Goal: Task Accomplishment & Management: Use online tool/utility

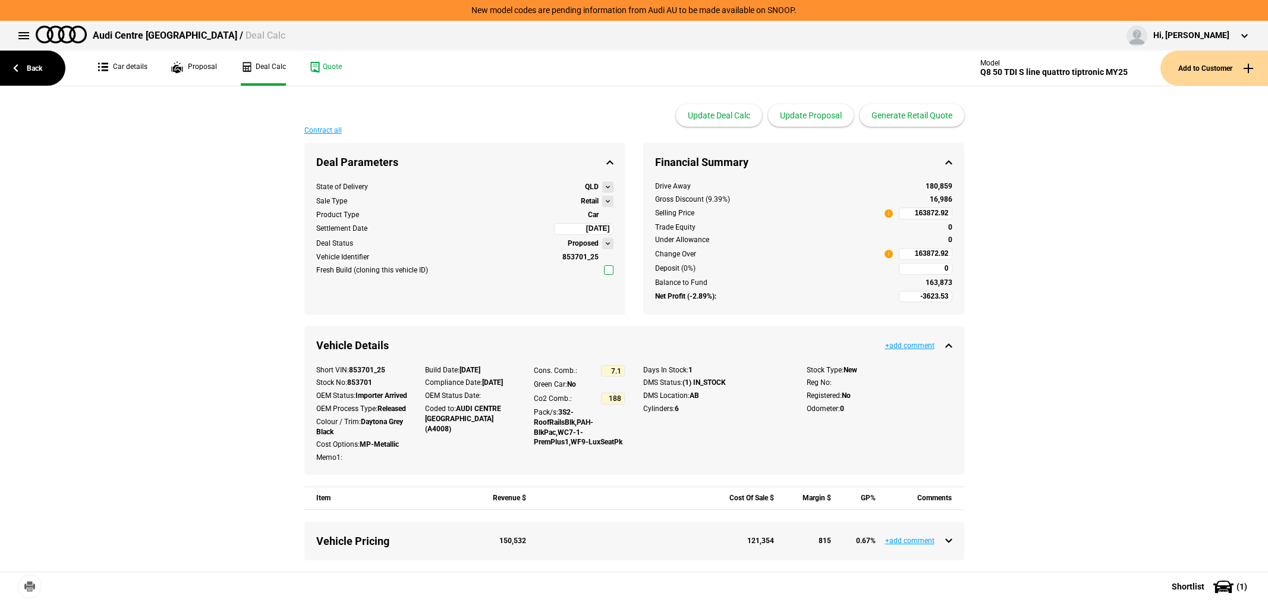
click at [4, 70] on link "Back" at bounding box center [32, 68] width 65 height 35
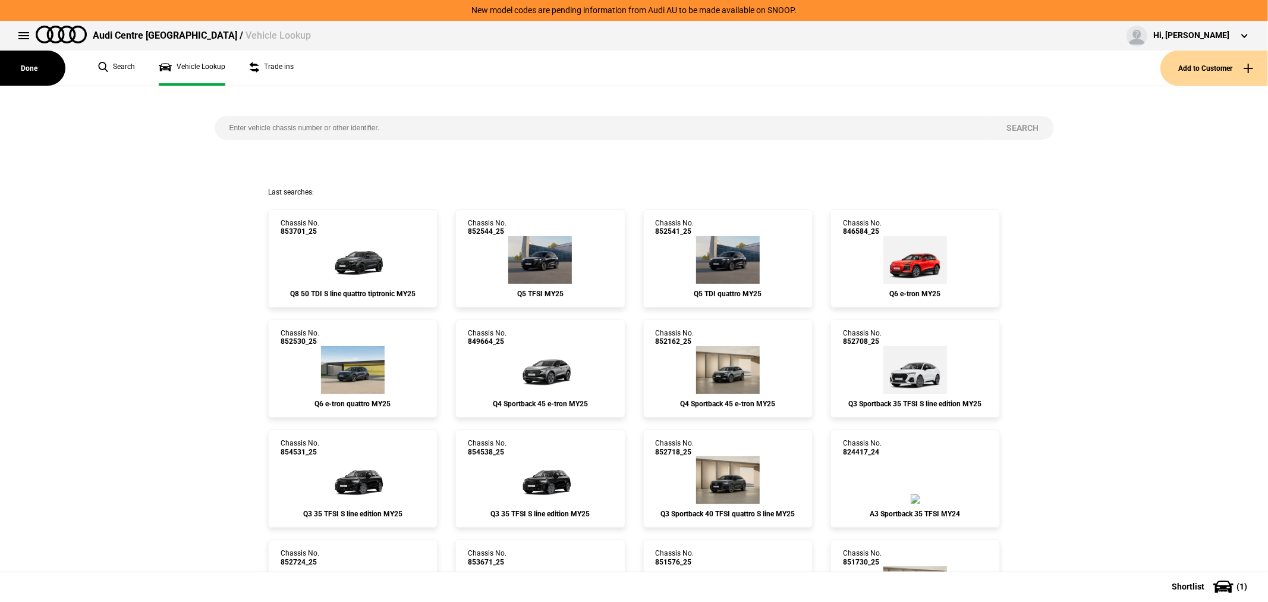
click at [465, 123] on input "search" at bounding box center [604, 128] width 778 height 24
paste input "856738"
type input "856738"
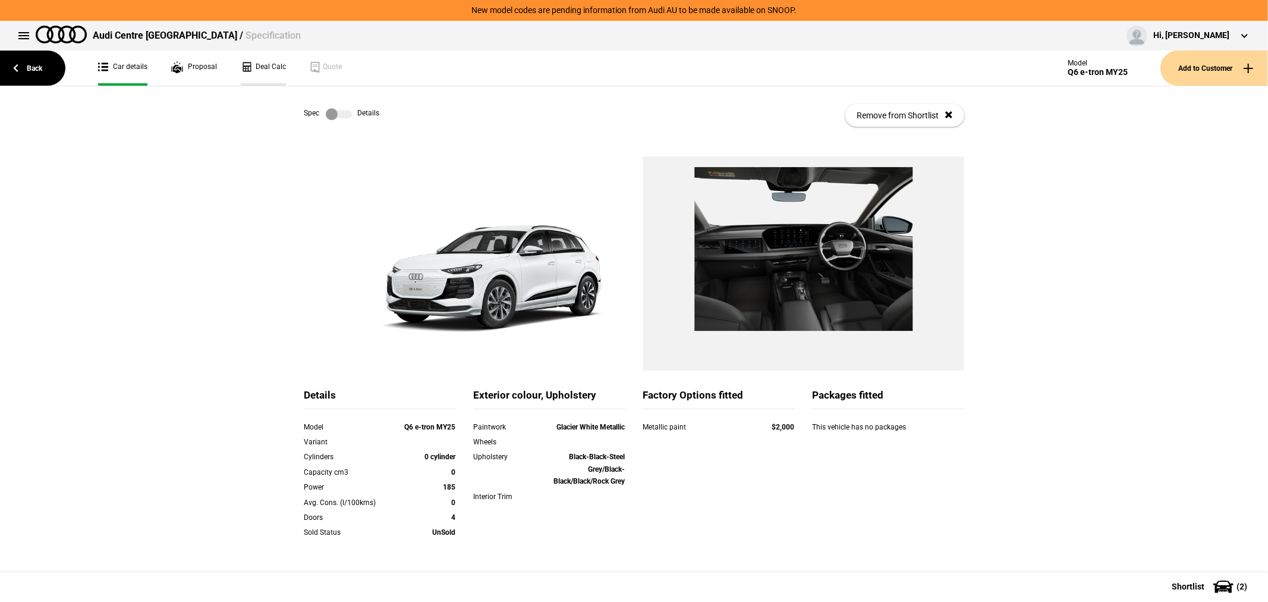
click at [263, 69] on link "Deal Calc" at bounding box center [263, 68] width 45 height 35
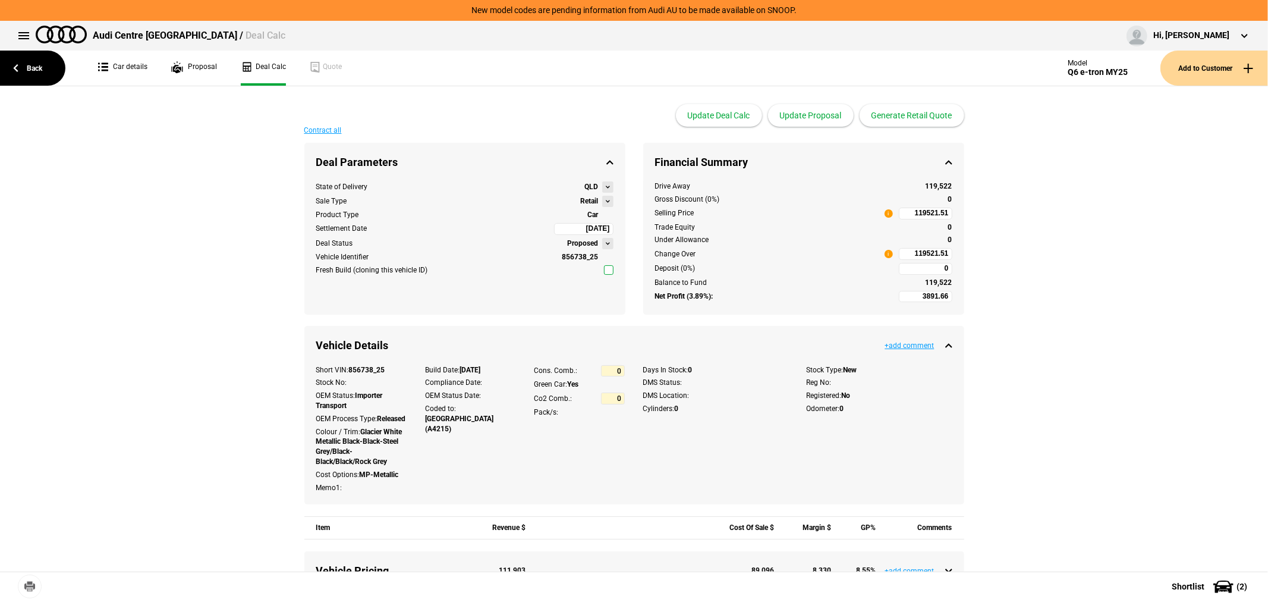
click at [602, 198] on button at bounding box center [607, 201] width 11 height 11
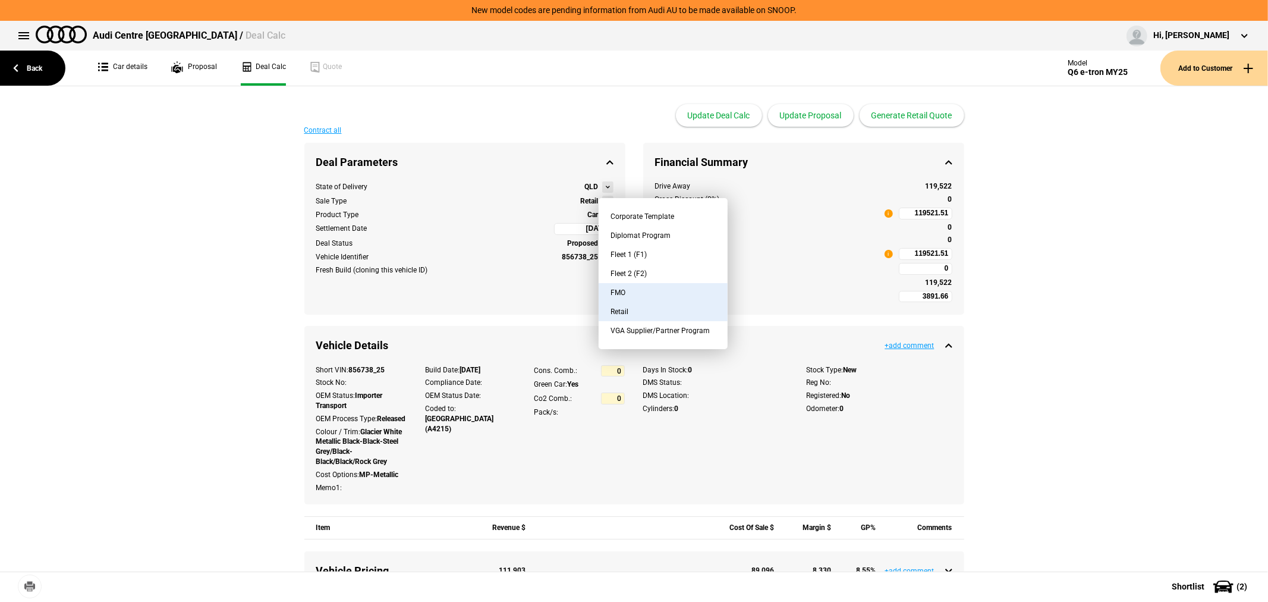
click at [674, 289] on button "FMO" at bounding box center [663, 292] width 129 height 19
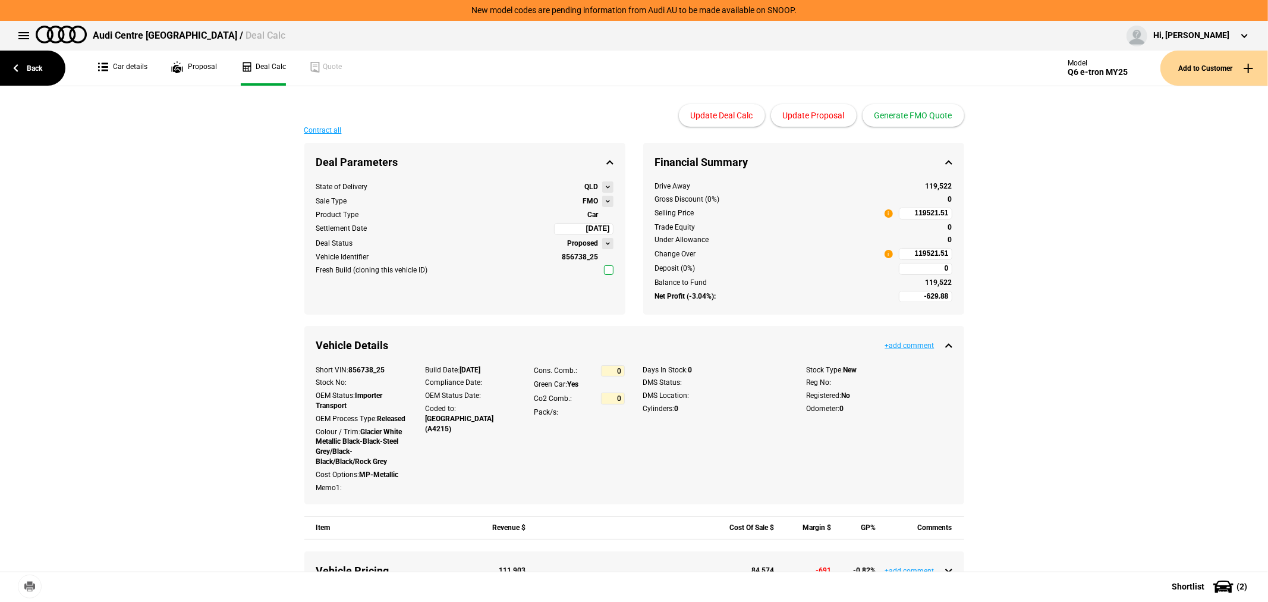
type input "-2629.88"
type input "97296.9"
type input "-5129.88"
click at [915, 119] on button "Generate FMO Quote" at bounding box center [914, 115] width 102 height 23
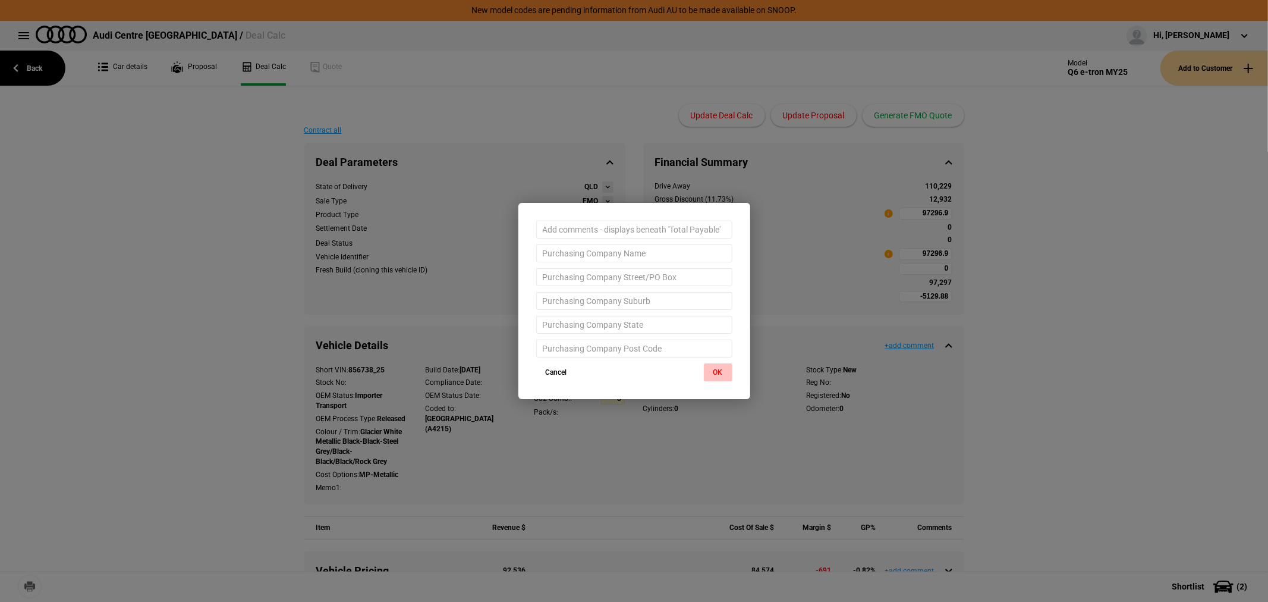
click at [721, 373] on button "OK" at bounding box center [718, 372] width 29 height 18
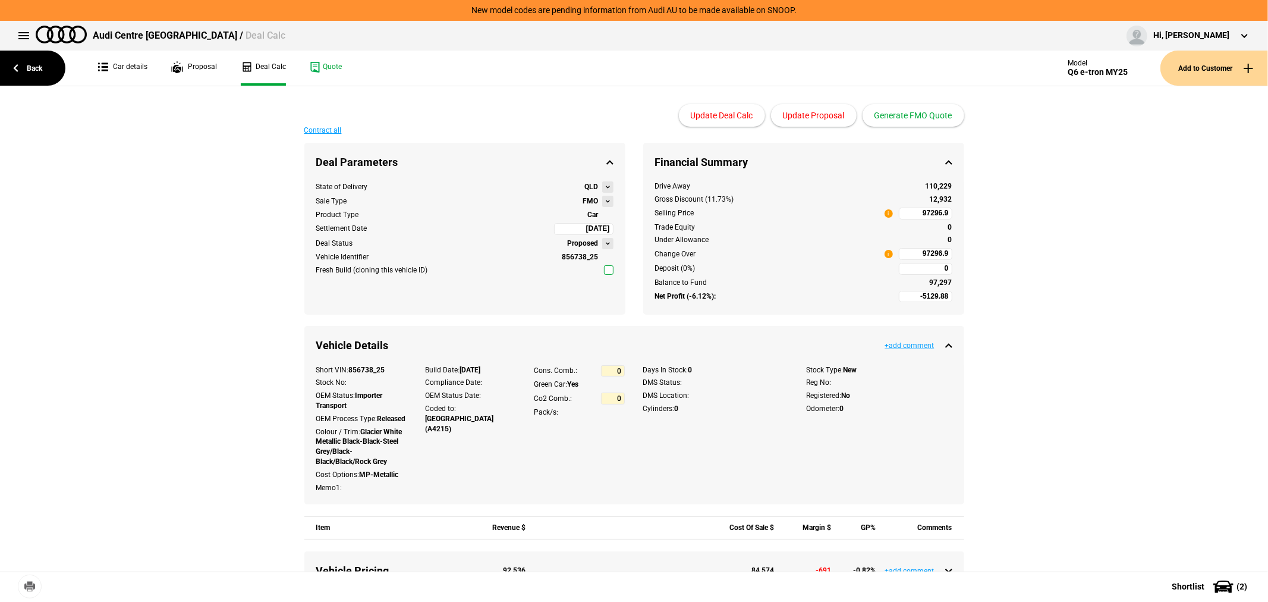
click at [907, 256] on input "97296.9" at bounding box center [926, 254] width 54 height 12
type input "97296.9"
type input "-5389.95"
type input "96925"
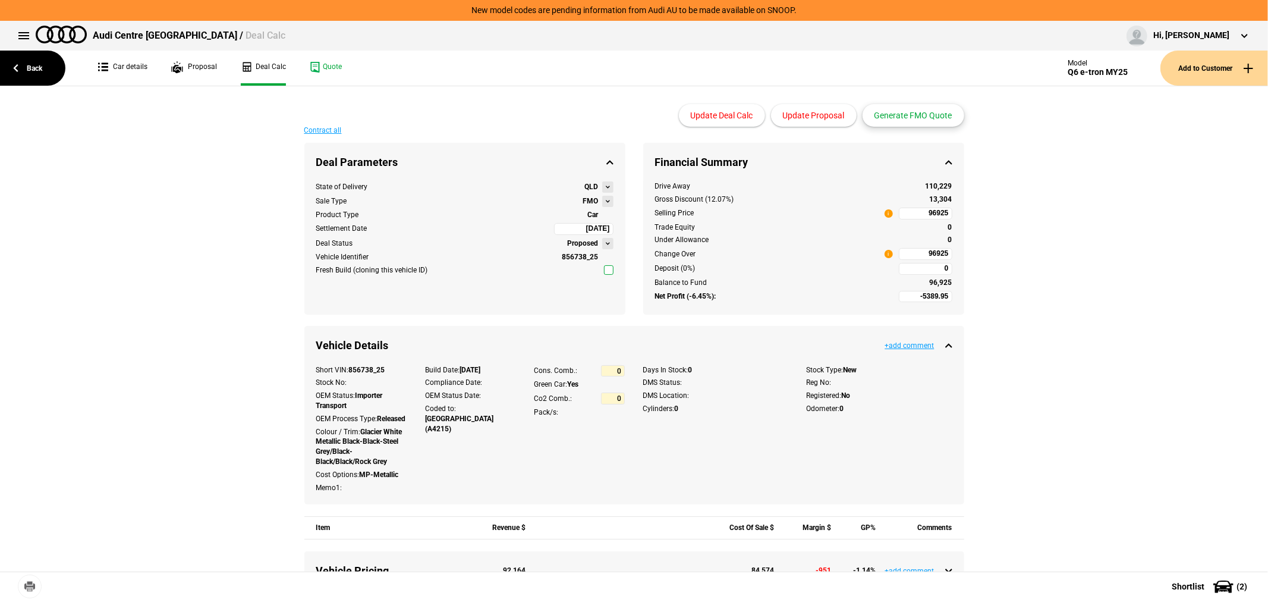
click at [910, 113] on button "Generate FMO Quote" at bounding box center [914, 115] width 102 height 23
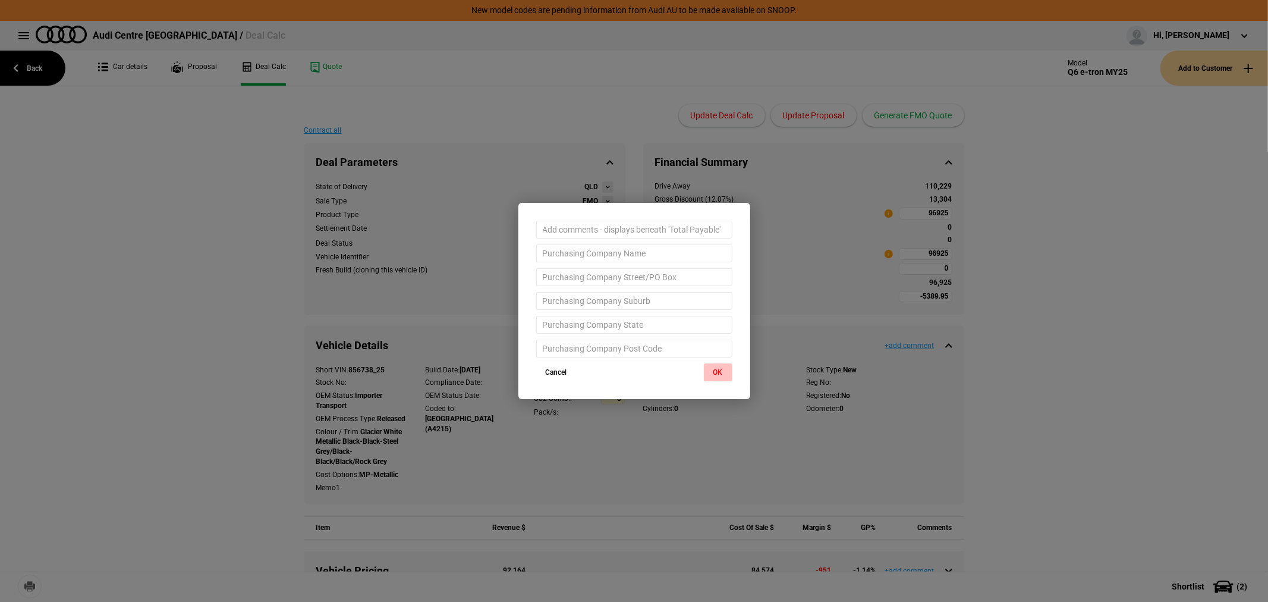
click at [722, 373] on button "OK" at bounding box center [718, 372] width 29 height 18
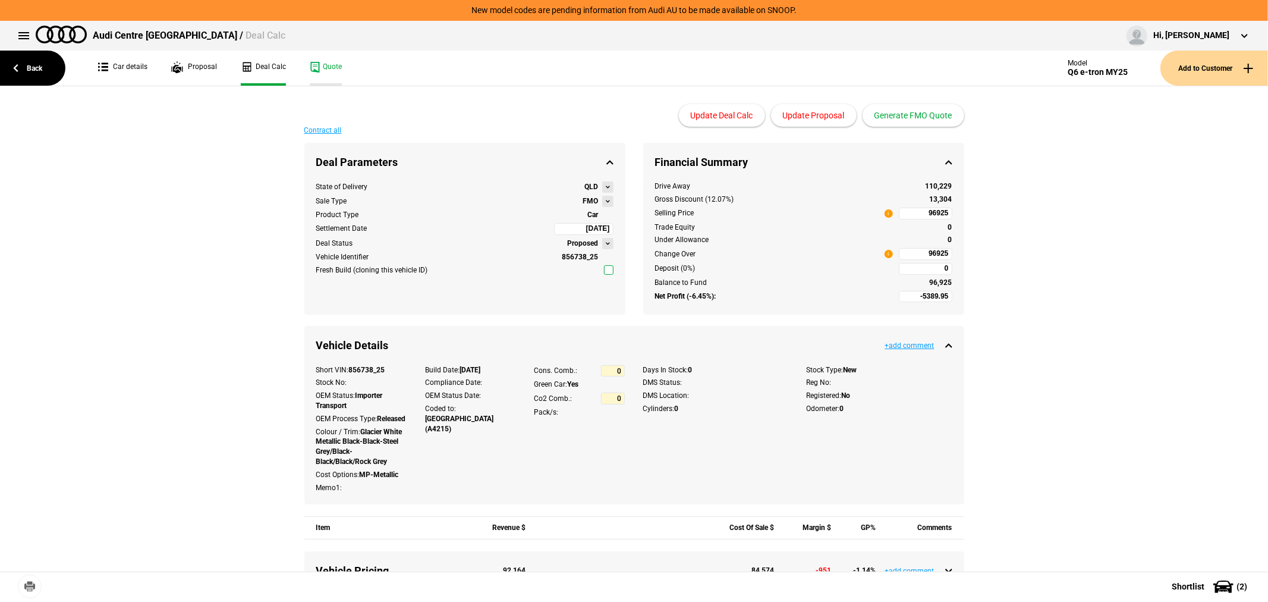
click at [337, 62] on link "Quote" at bounding box center [326, 68] width 32 height 35
click at [912, 216] on input "96925" at bounding box center [926, 214] width 54 height 12
type input "95898"
type input "-6160.51"
type input "95898"
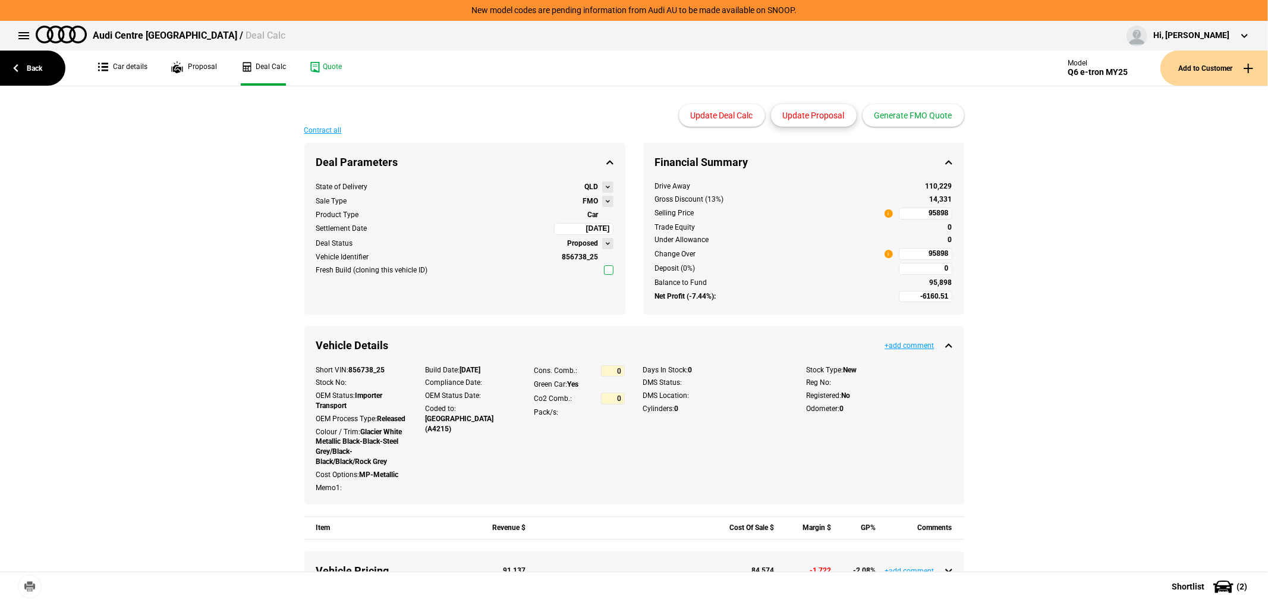
click at [793, 114] on button "Update Proposal" at bounding box center [814, 115] width 86 height 23
click at [916, 111] on button "Generate FMO Quote" at bounding box center [914, 115] width 102 height 23
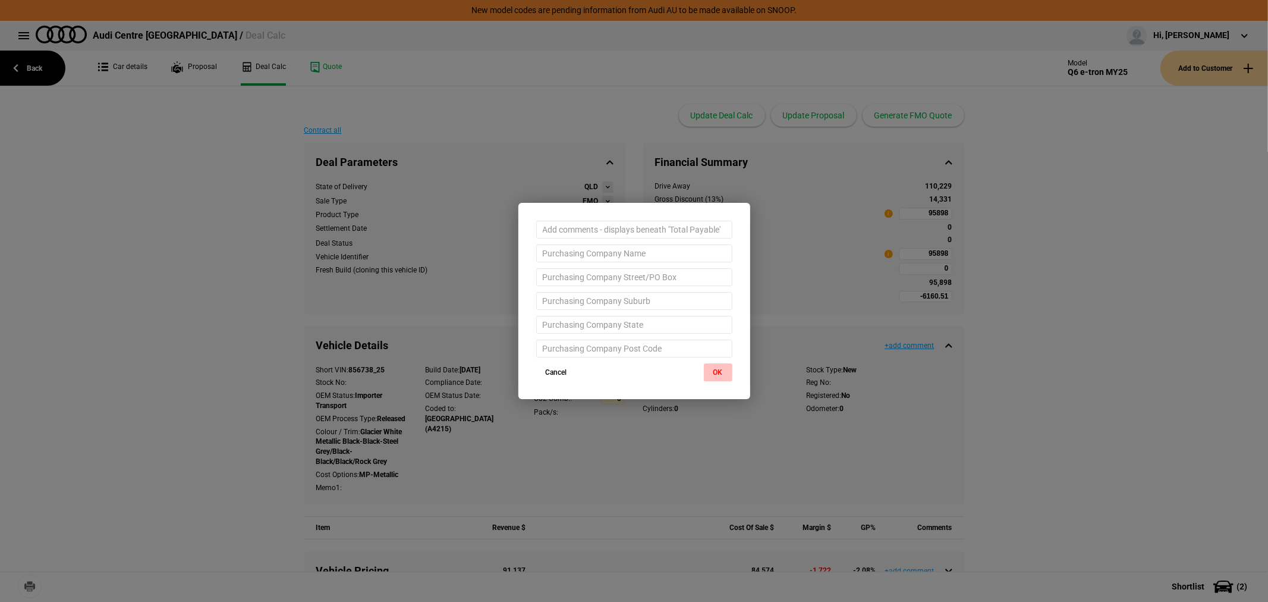
click at [711, 372] on button "OK" at bounding box center [718, 372] width 29 height 18
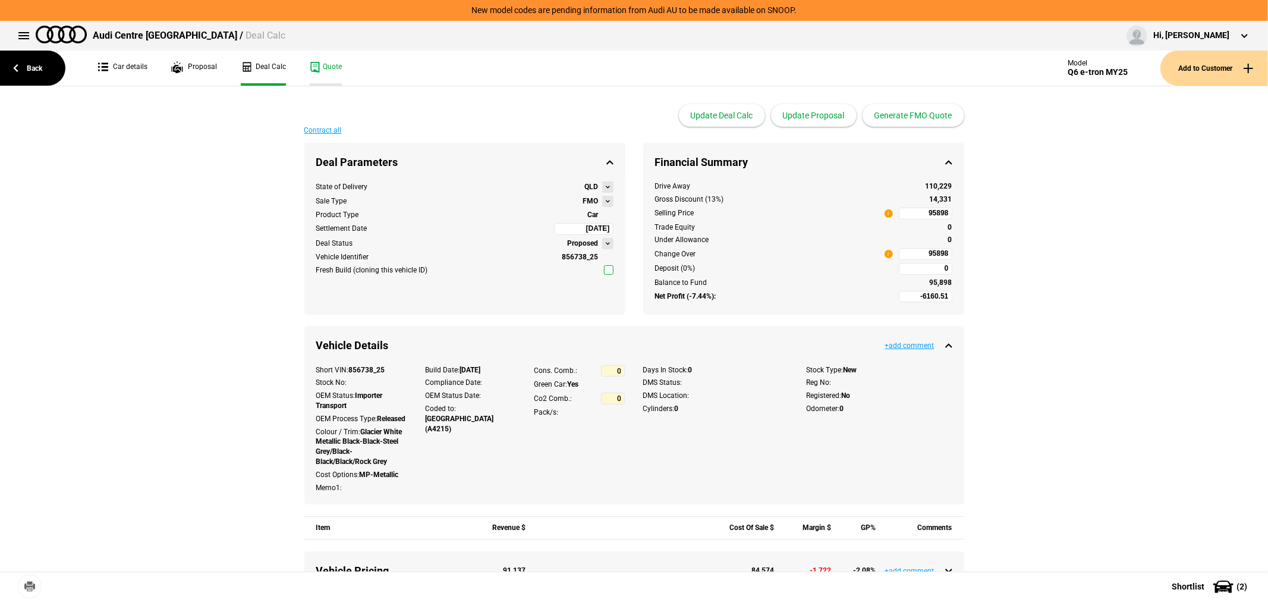
click at [328, 65] on link "Quote" at bounding box center [326, 68] width 32 height 35
